Goal: Communication & Community: Participate in discussion

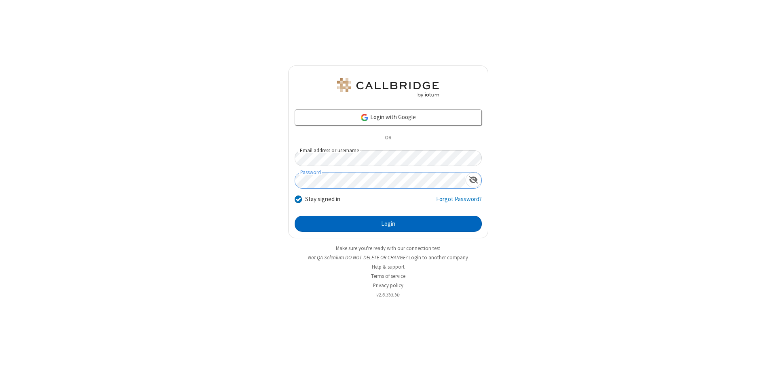
click at [388, 224] on button "Login" at bounding box center [388, 224] width 187 height 16
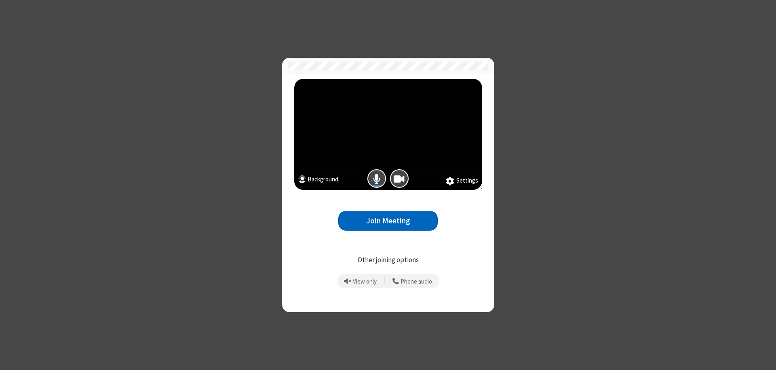
click at [388, 221] on button "Join Meeting" at bounding box center [387, 221] width 99 height 20
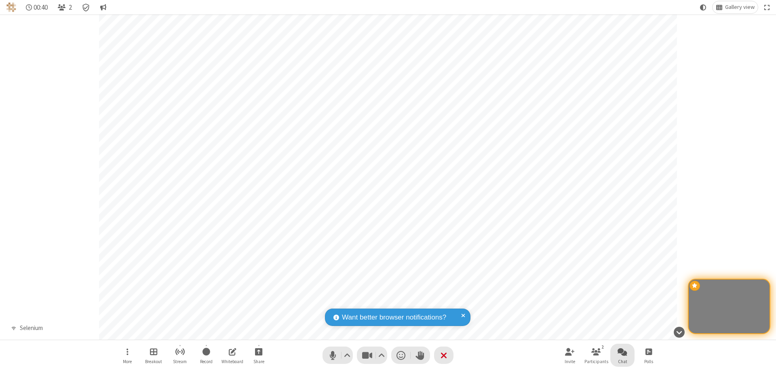
click at [623, 352] on span "Open chat" at bounding box center [623, 352] width 10 height 10
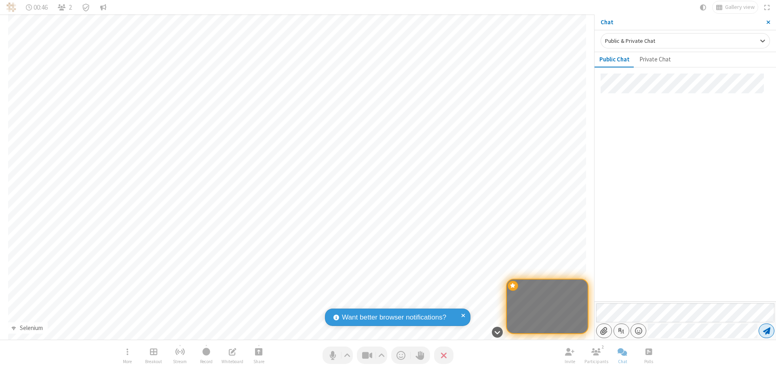
click at [767, 331] on span "Send message" at bounding box center [766, 331] width 7 height 8
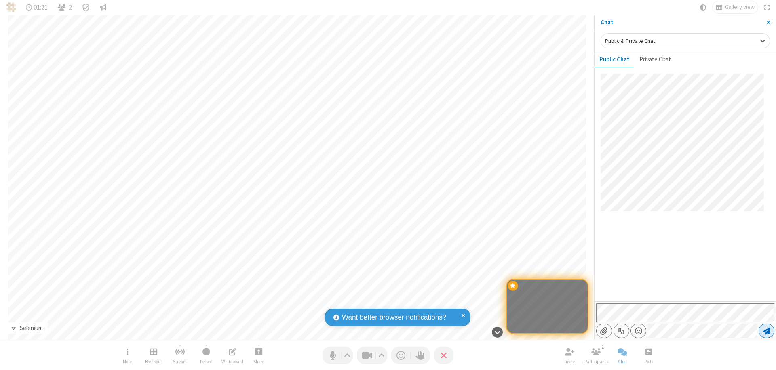
click at [767, 331] on span "Send message" at bounding box center [766, 331] width 7 height 8
click at [768, 22] on span "Close sidebar" at bounding box center [769, 22] width 4 height 6
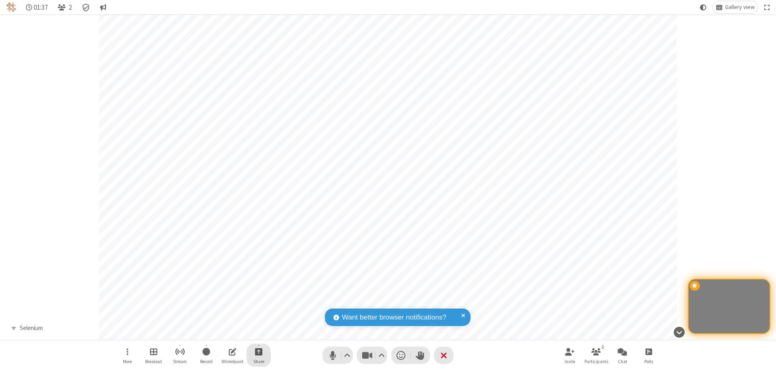
click at [258, 352] on span "Start sharing" at bounding box center [259, 352] width 8 height 10
click at [226, 332] on span "Share my screen" at bounding box center [226, 333] width 9 height 7
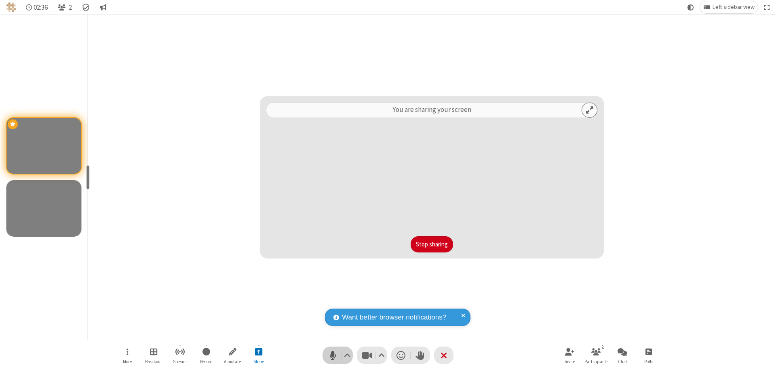
click at [338, 355] on span "Mute (⌘+Shift+A)" at bounding box center [333, 356] width 12 height 12
click at [338, 355] on span "Unmute (⌘+Shift+A)" at bounding box center [333, 356] width 12 height 12
click at [338, 355] on span "Mute (⌘+Shift+A)" at bounding box center [333, 356] width 12 height 12
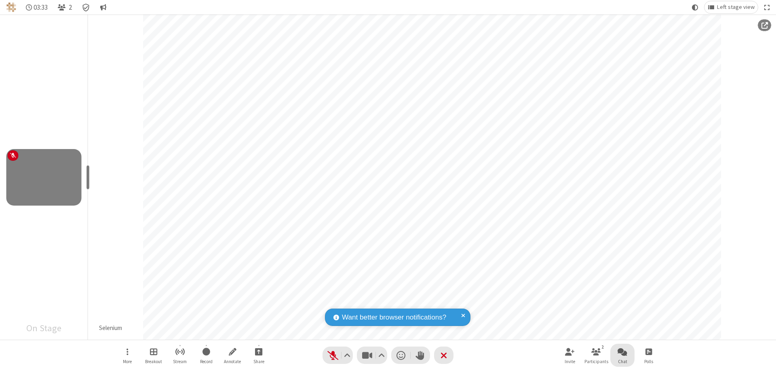
click at [623, 352] on span "Open chat" at bounding box center [623, 352] width 10 height 10
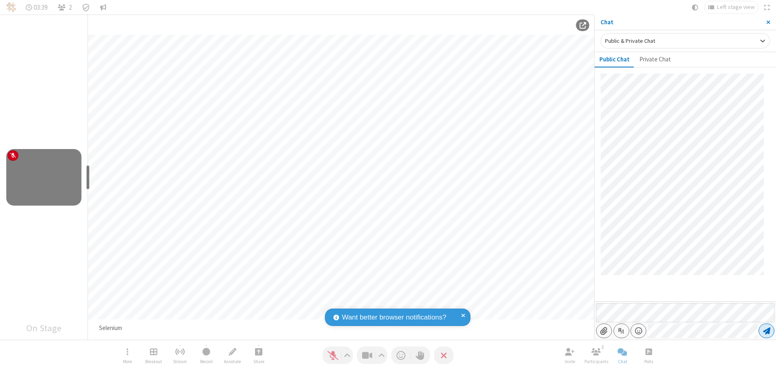
click at [767, 331] on span "Send message" at bounding box center [766, 331] width 7 height 8
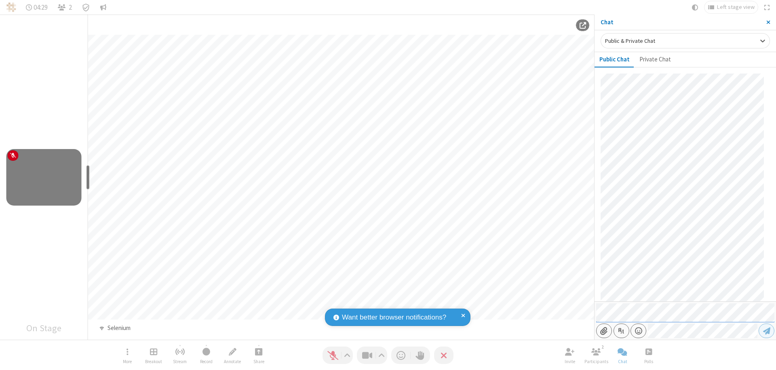
scroll to position [173, 0]
click at [768, 22] on span "Close sidebar" at bounding box center [769, 22] width 4 height 6
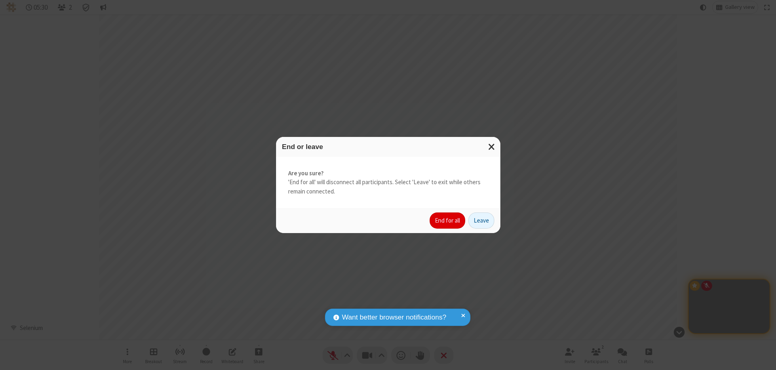
click at [448, 221] on button "End for all" at bounding box center [448, 221] width 36 height 16
